Goal: Task Accomplishment & Management: Manage account settings

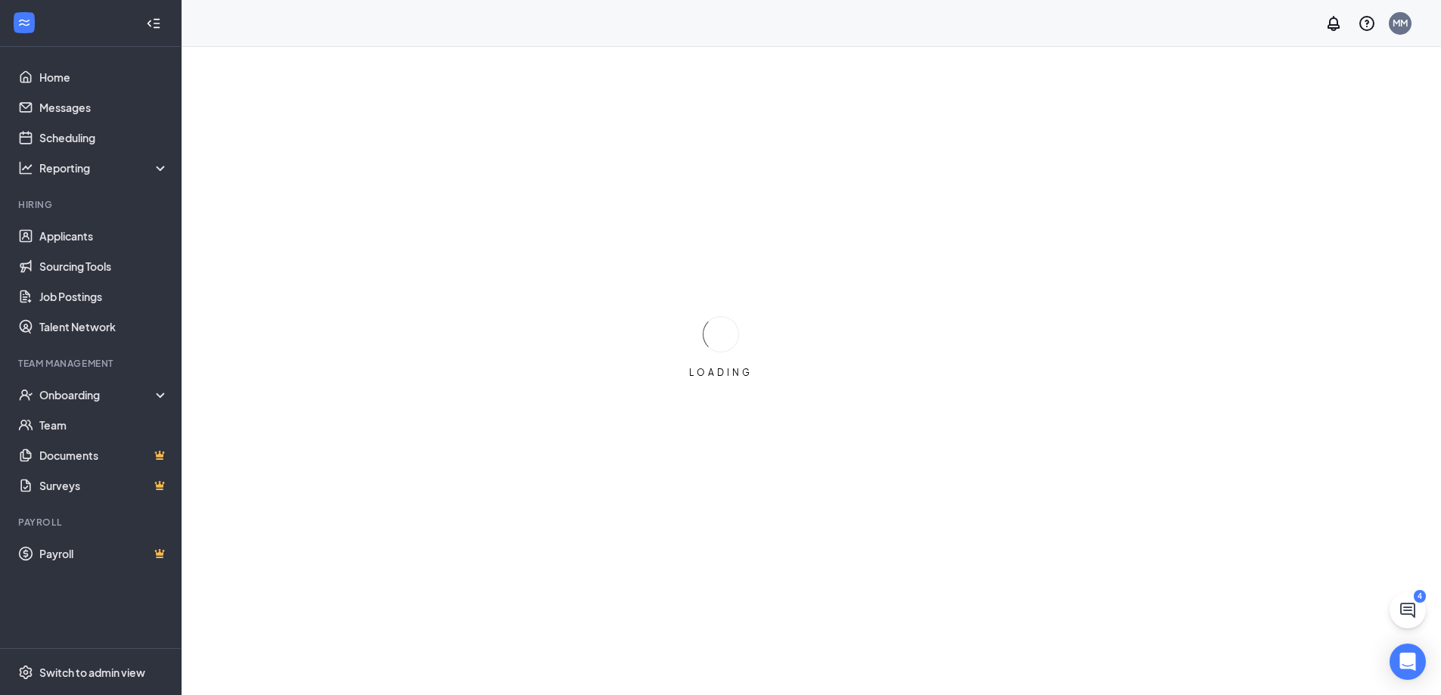
scroll to position [30, 0]
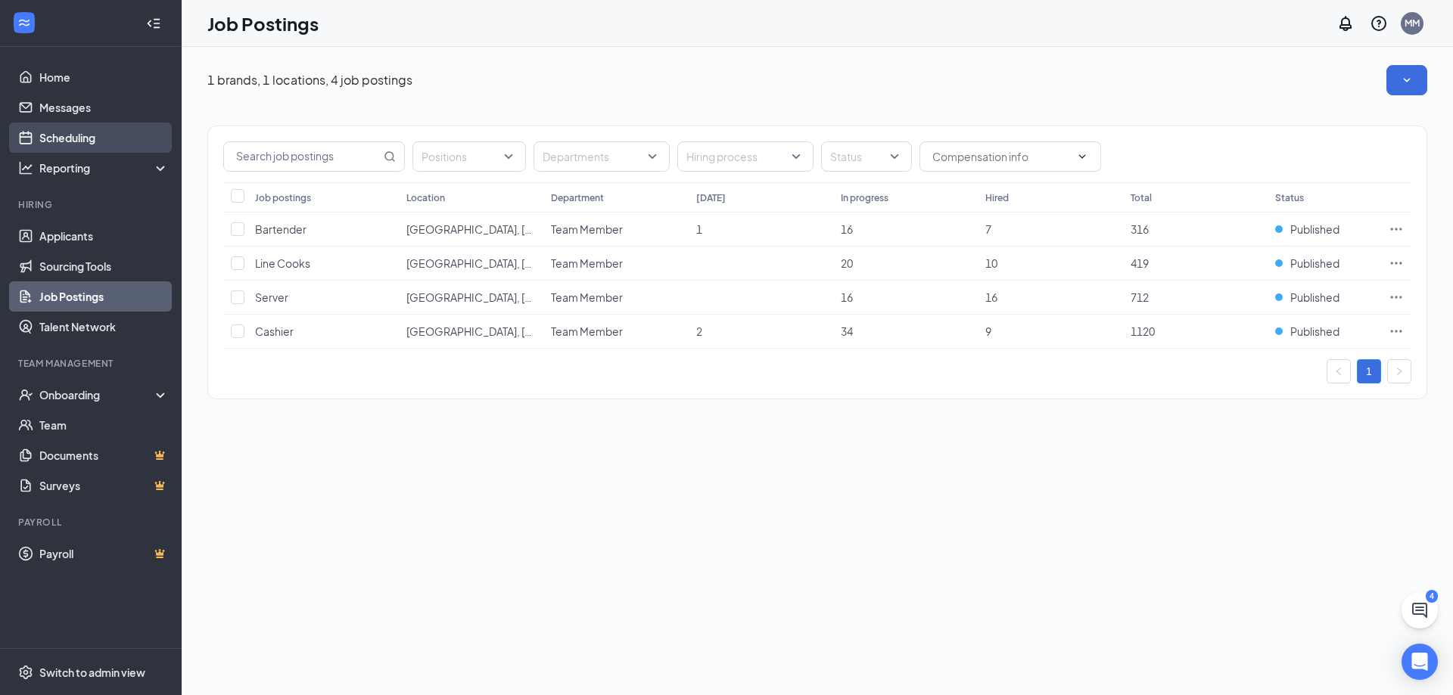
click at [47, 138] on link "Scheduling" at bounding box center [103, 138] width 129 height 30
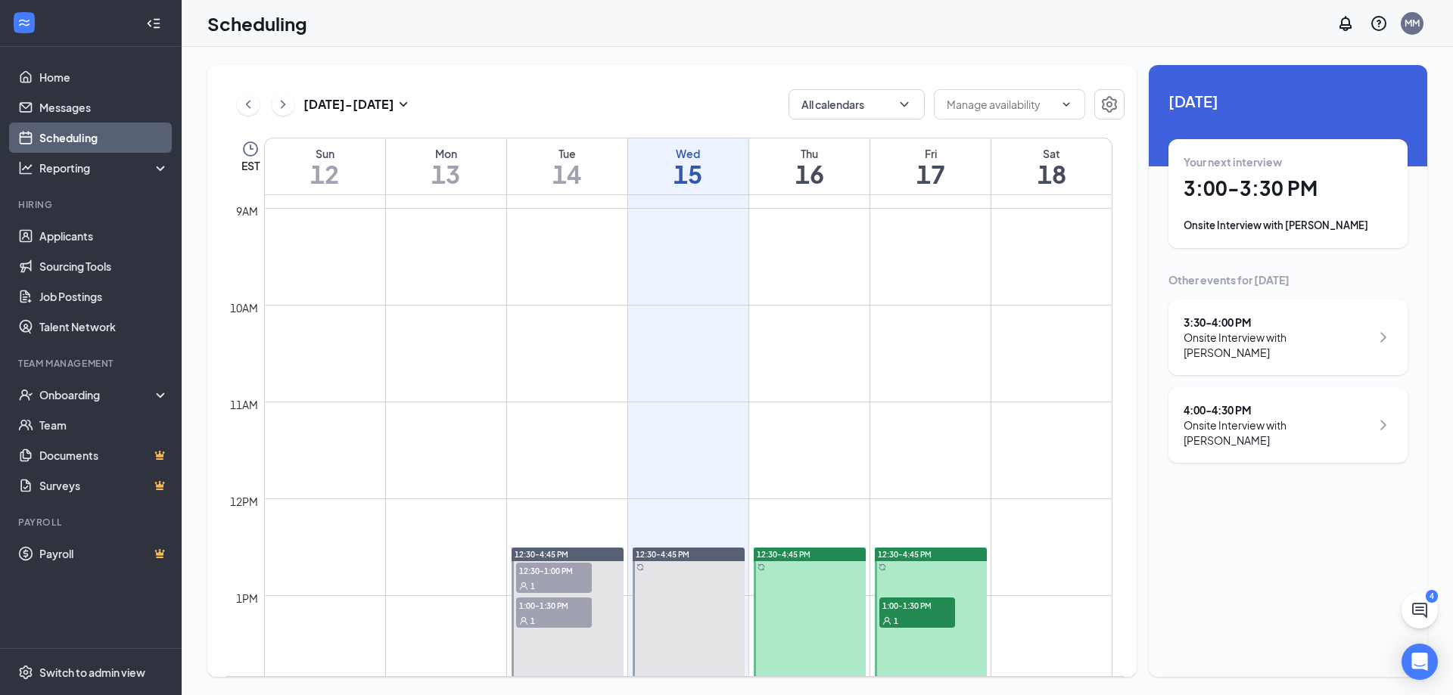
scroll to position [1273, 0]
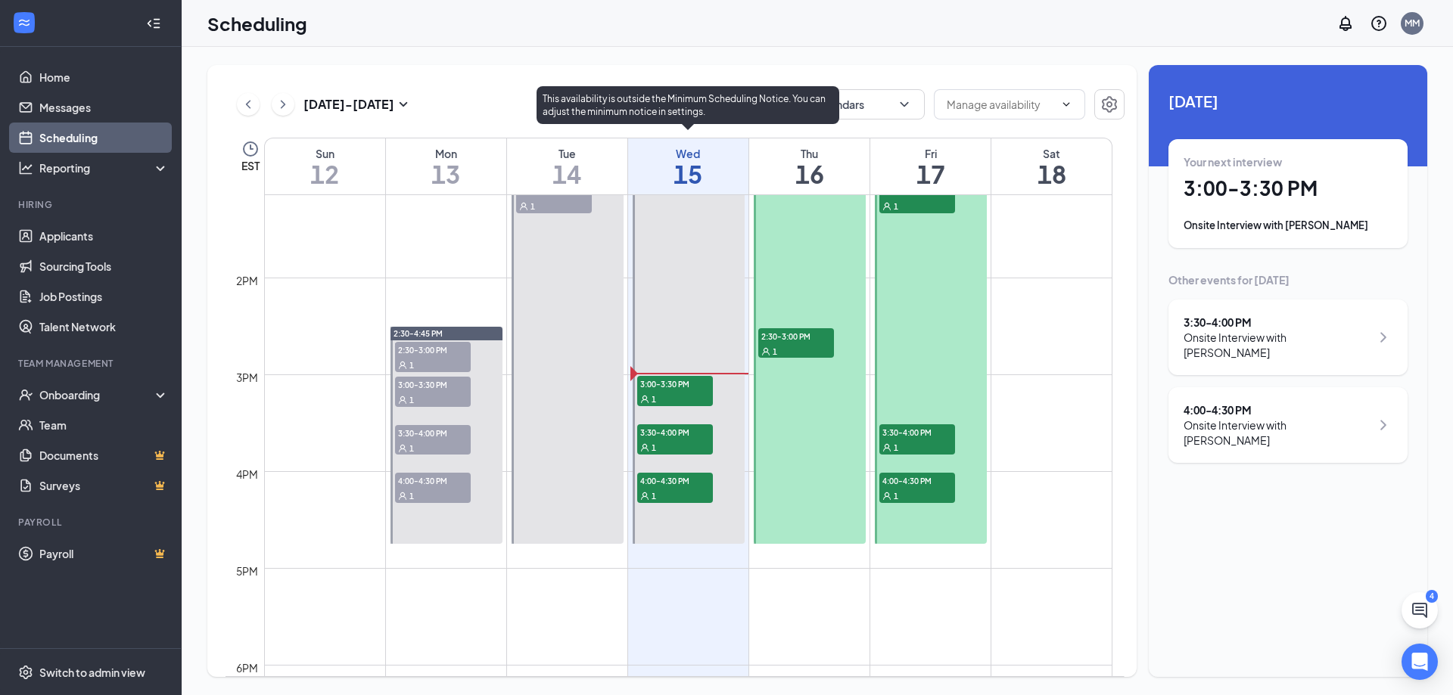
click at [678, 383] on span "3:00-3:30 PM" at bounding box center [675, 383] width 76 height 15
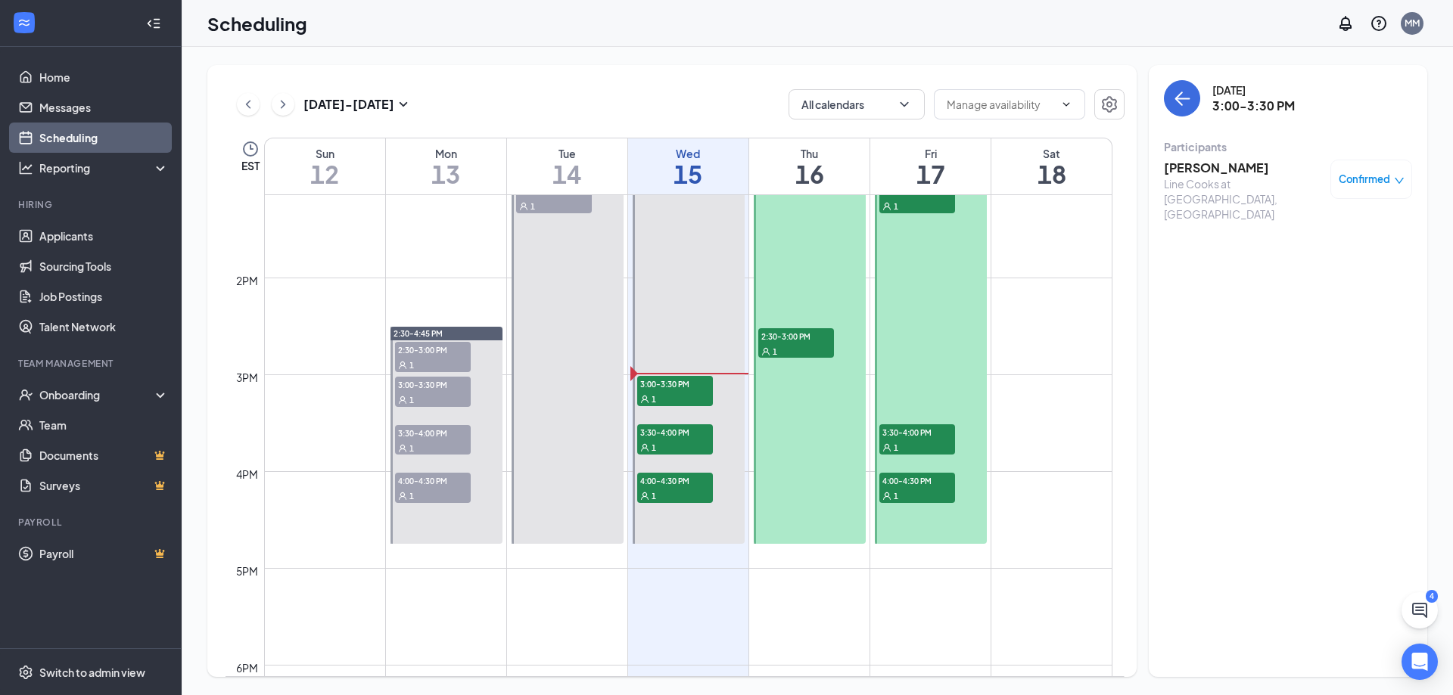
click at [1206, 168] on h3 "[PERSON_NAME]" at bounding box center [1243, 168] width 159 height 17
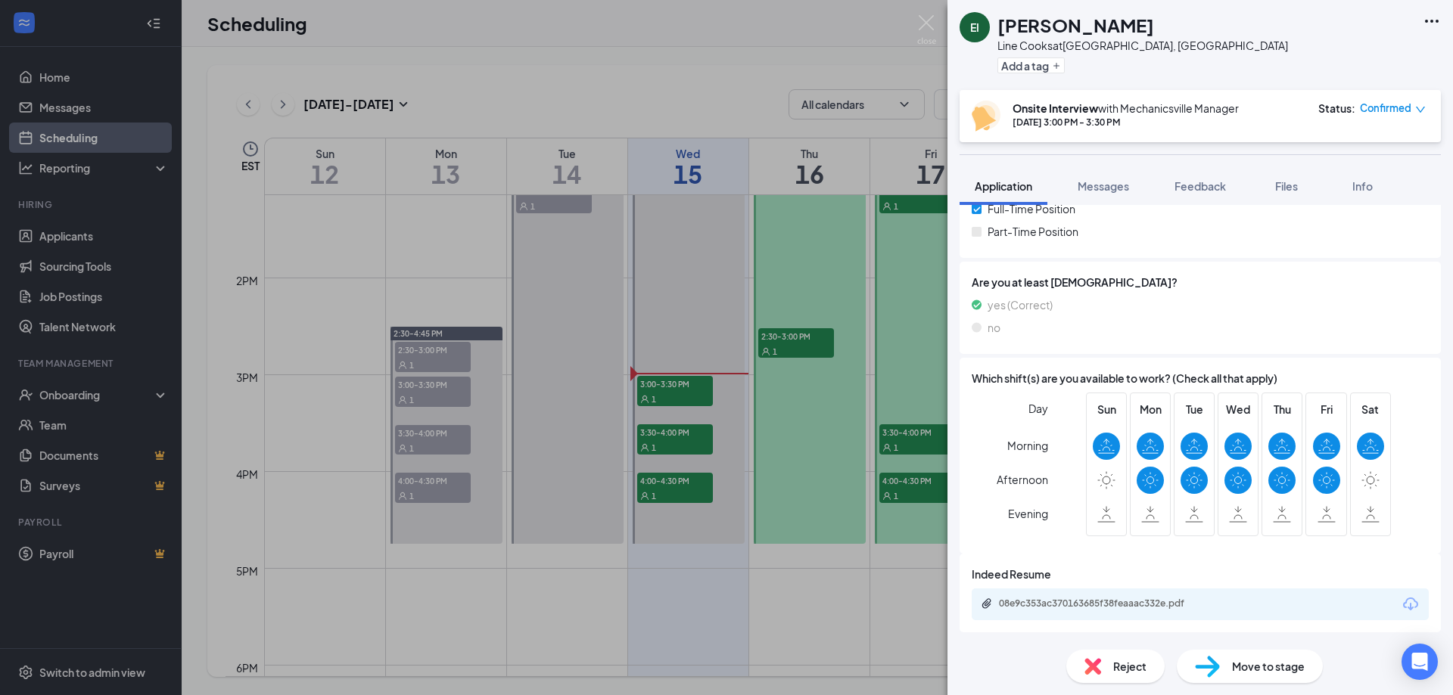
scroll to position [455, 0]
click at [1077, 599] on div "08e9c353ac370163685f38feaaac332e.pdf" at bounding box center [1105, 603] width 212 height 12
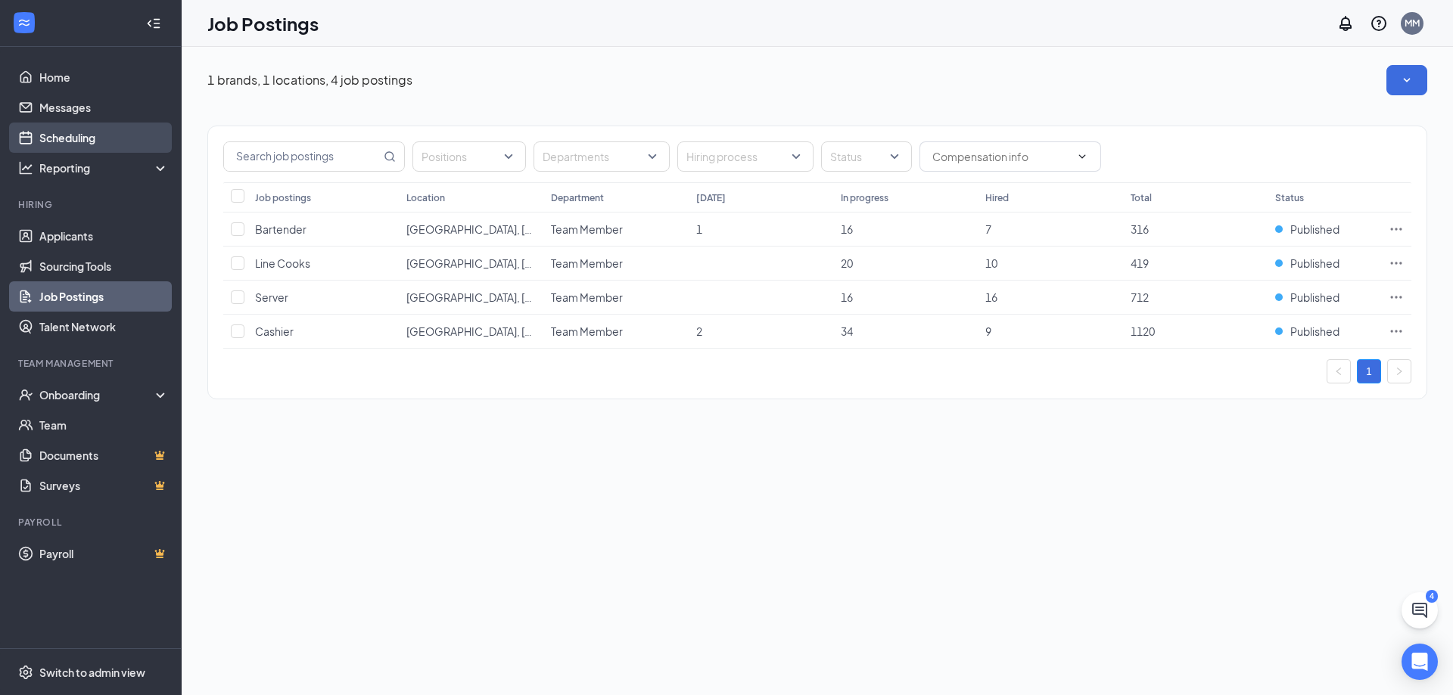
click at [71, 132] on link "Scheduling" at bounding box center [103, 138] width 129 height 30
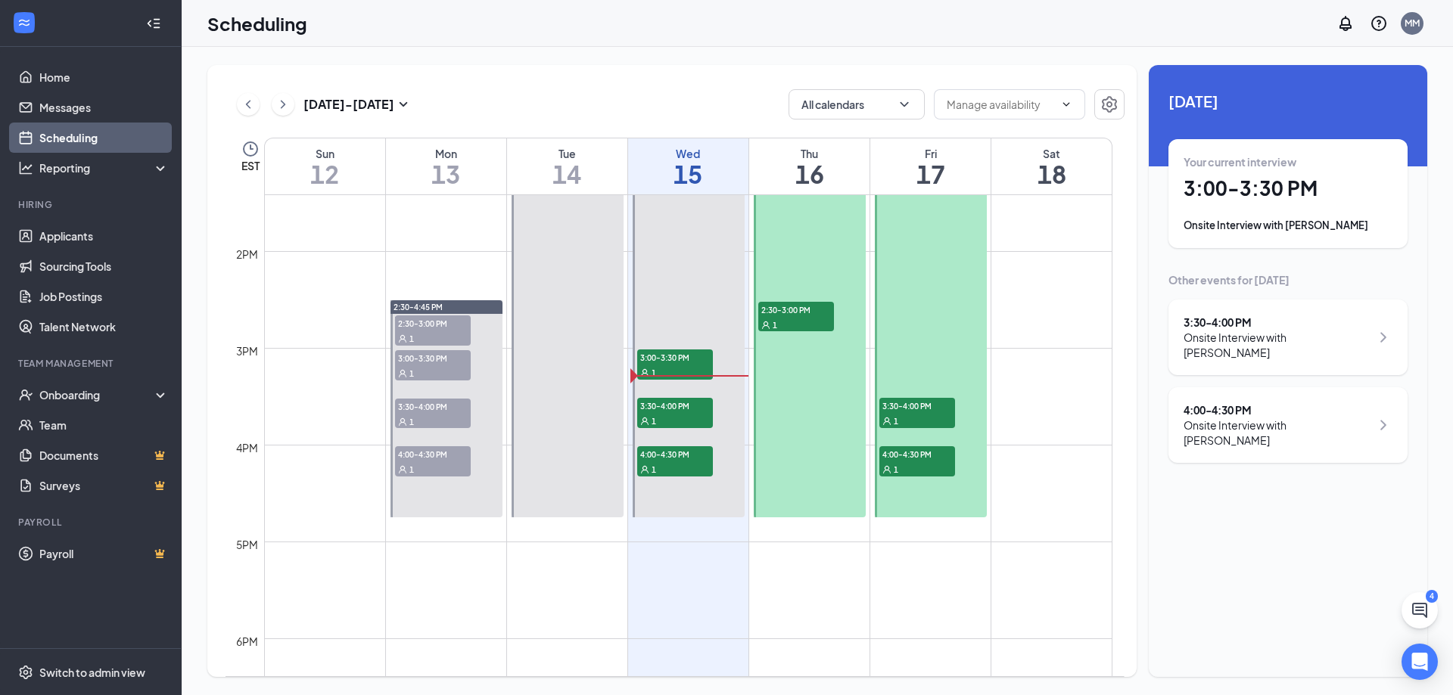
scroll to position [1273, 0]
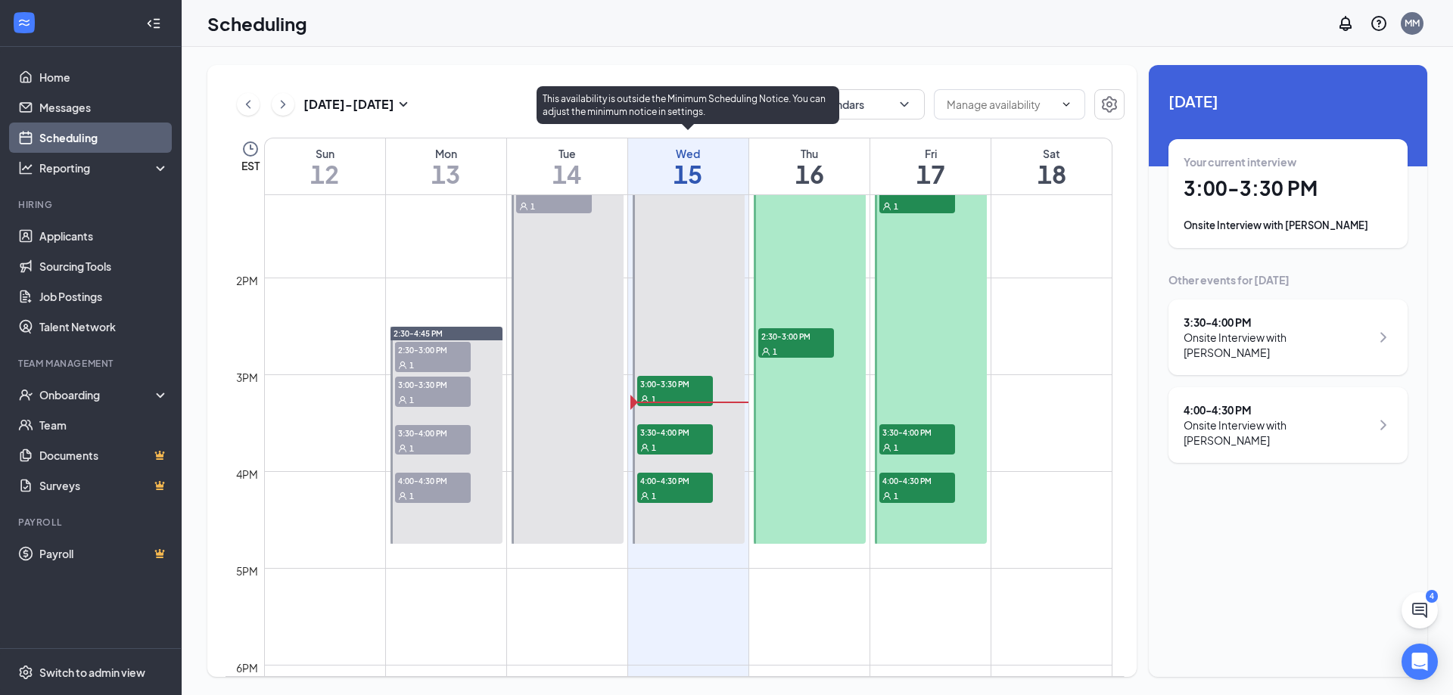
click at [688, 384] on span "3:00-3:30 PM" at bounding box center [675, 383] width 76 height 15
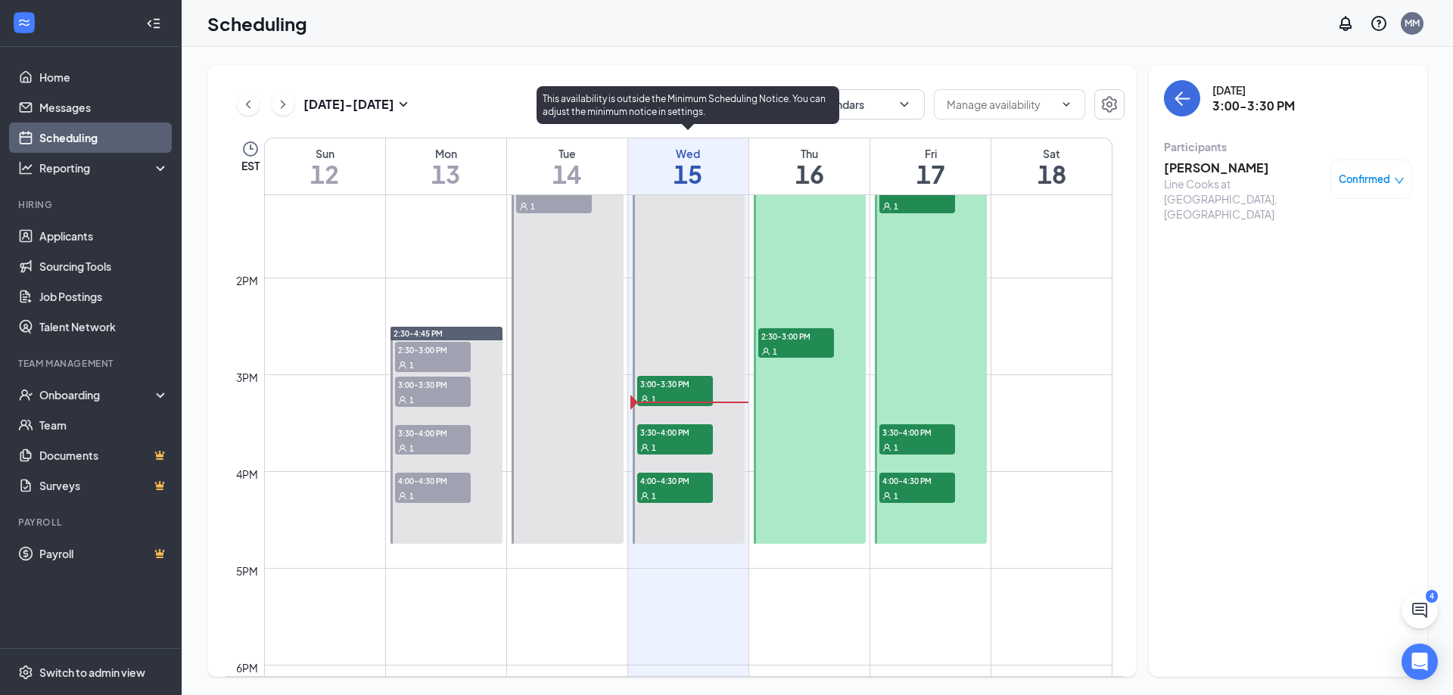
click at [678, 431] on span "3:30-4:00 PM" at bounding box center [675, 431] width 76 height 15
click at [668, 479] on span "4:00-4:30 PM" at bounding box center [675, 480] width 76 height 15
click at [671, 428] on span "3:30-4:00 PM" at bounding box center [675, 431] width 76 height 15
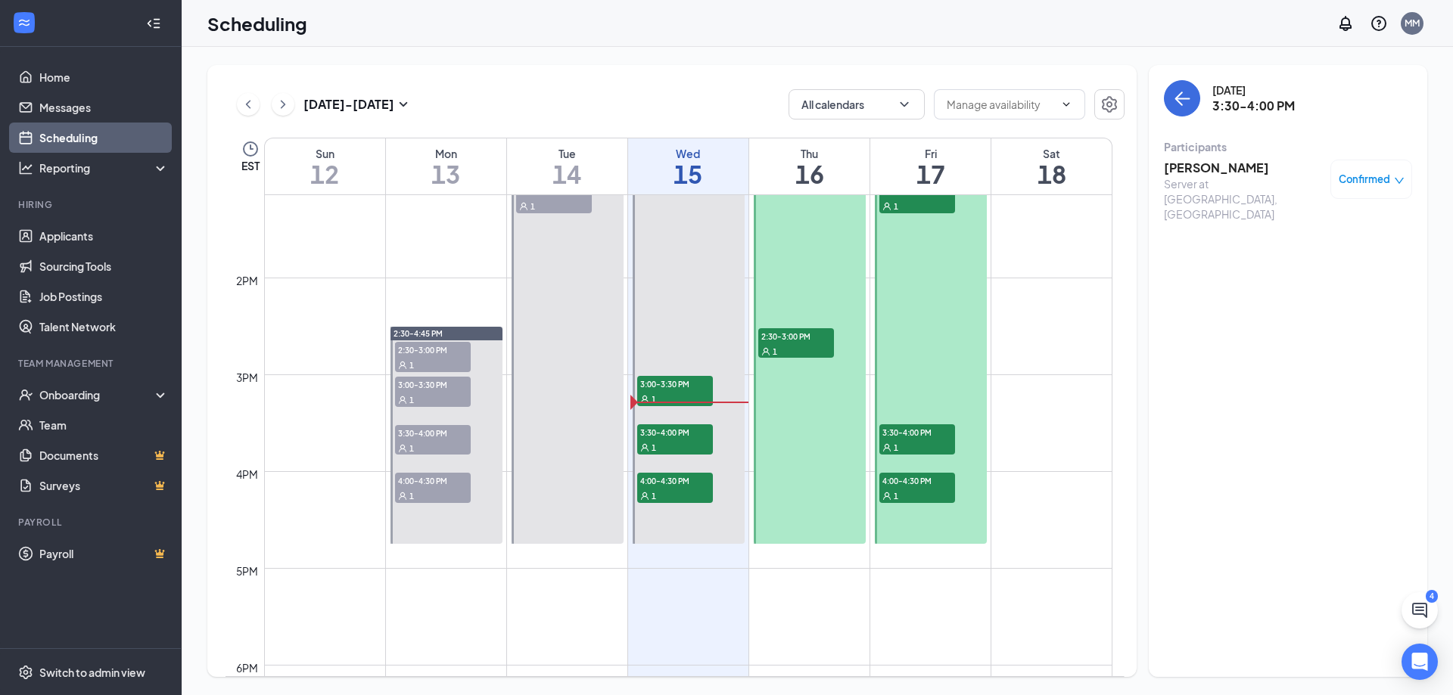
click at [1214, 169] on h3 "Kyana Jones" at bounding box center [1243, 168] width 159 height 17
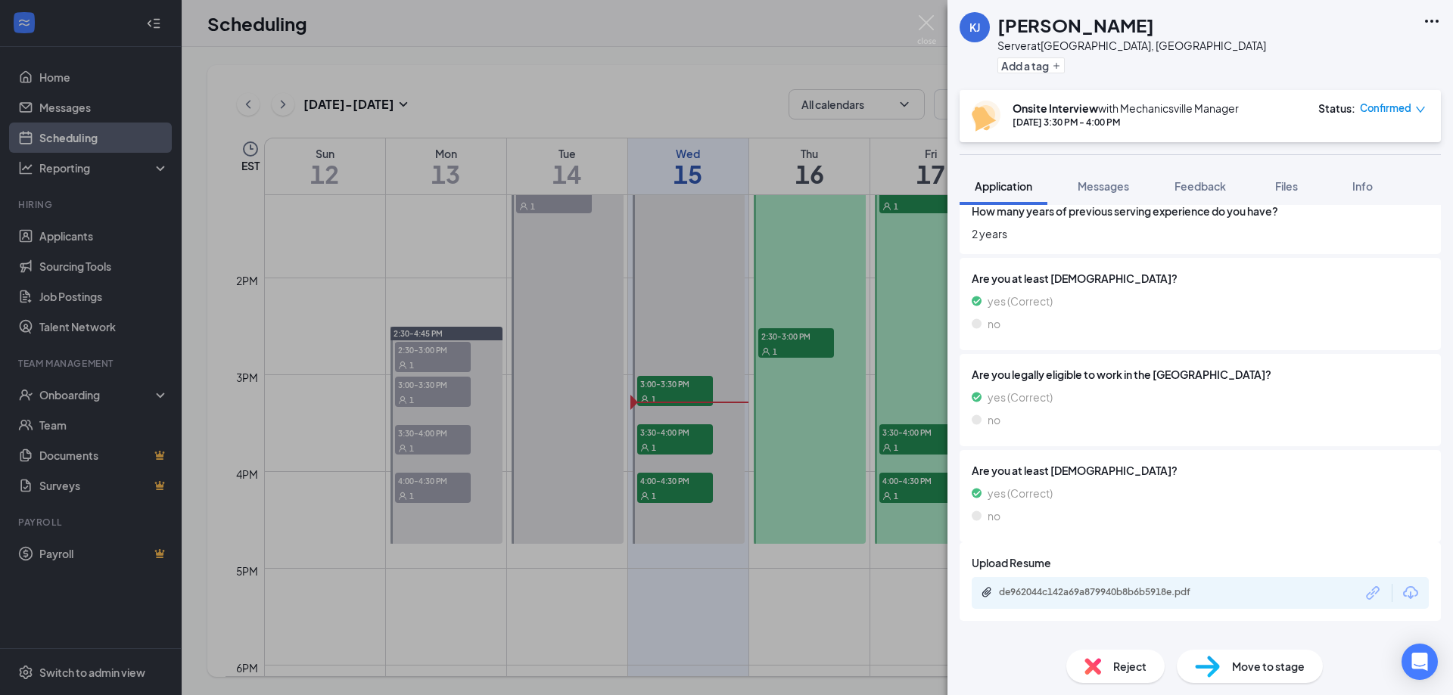
scroll to position [812, 0]
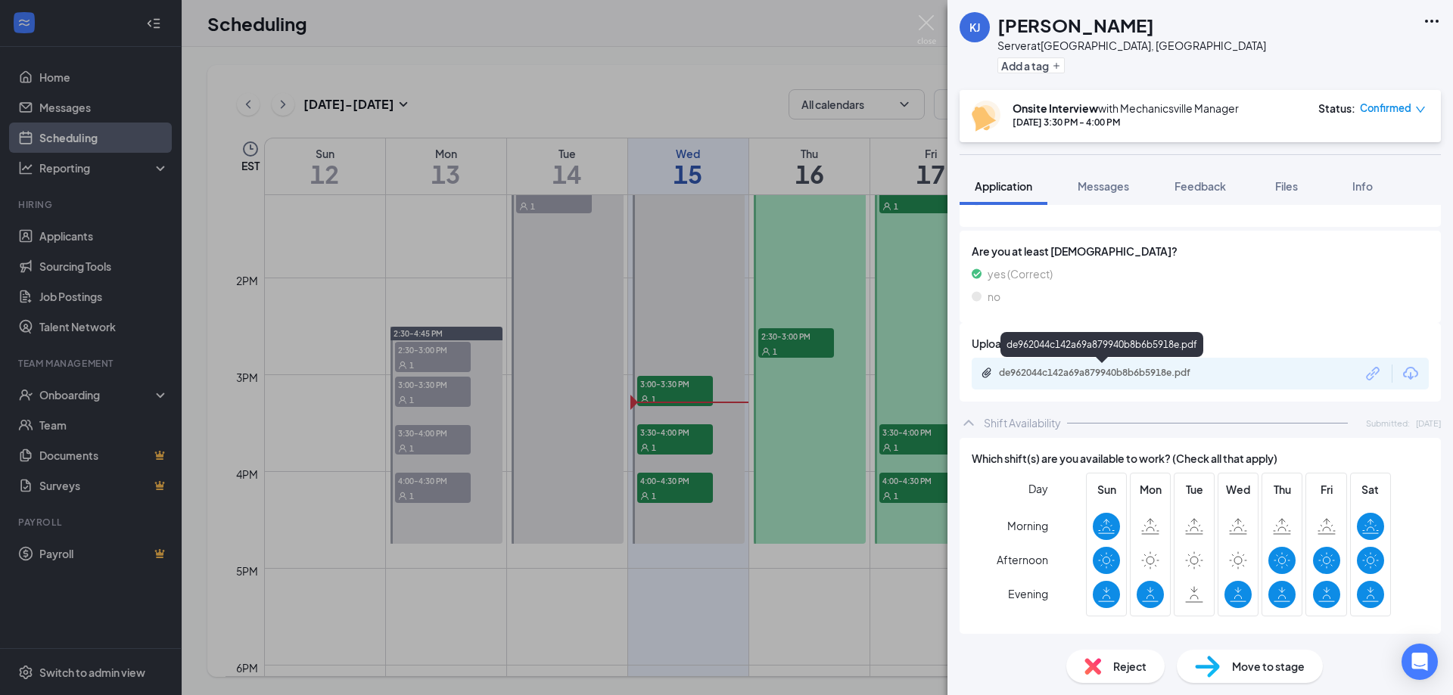
click at [1108, 369] on div "de962044c142a69a879940b8b6b5918e.pdf" at bounding box center [1105, 373] width 212 height 12
